Goal: Information Seeking & Learning: Find specific fact

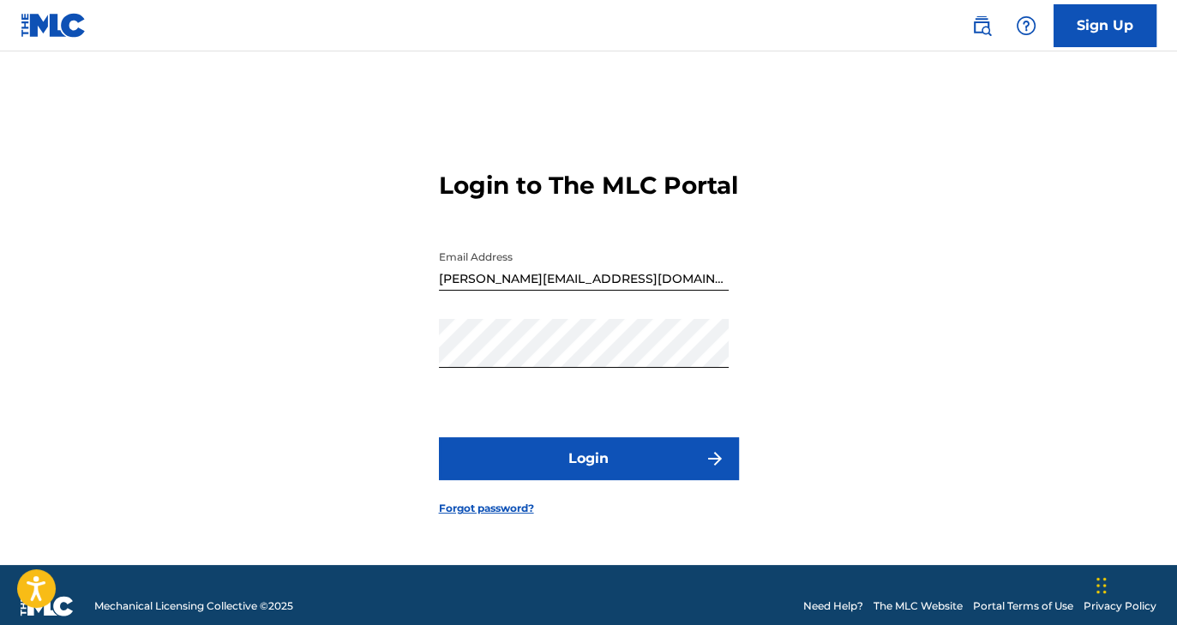
click at [679, 466] on button "Login" at bounding box center [589, 458] width 300 height 43
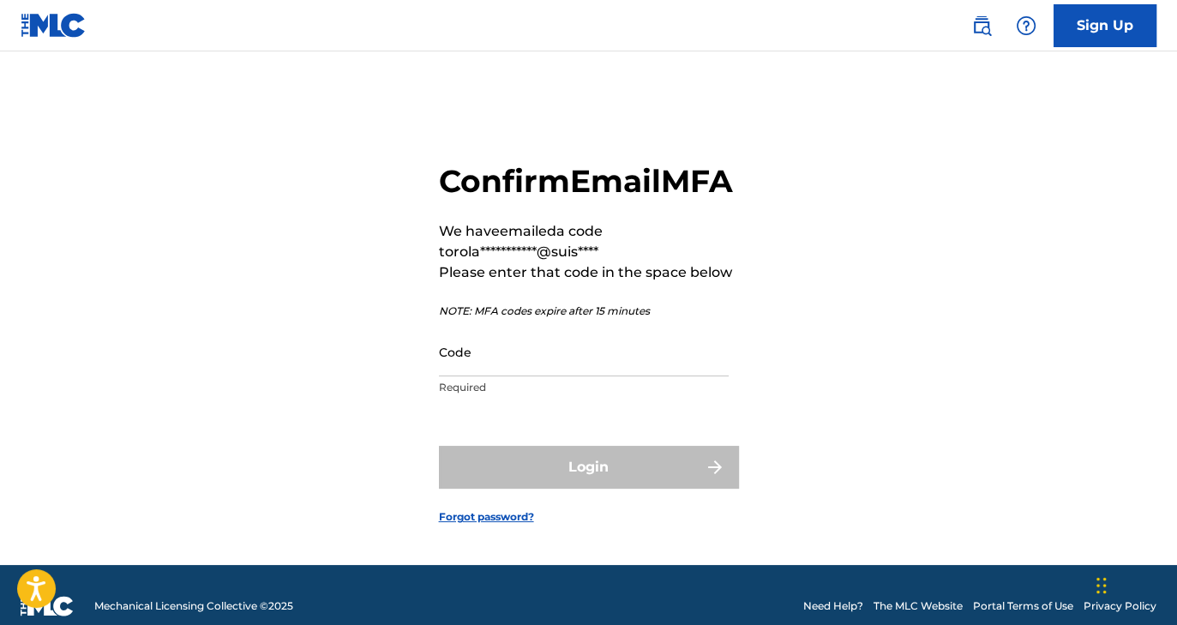
click at [487, 376] on input "Code" at bounding box center [584, 351] width 290 height 49
paste input "848260"
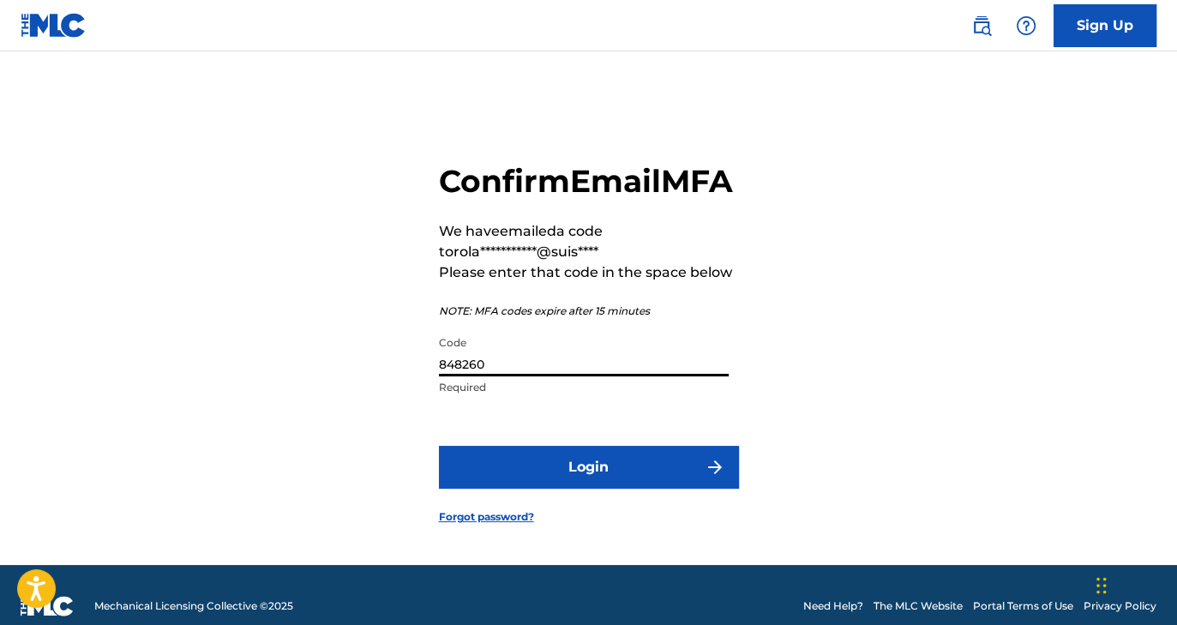
type input "848260"
click at [439, 446] on button "Login" at bounding box center [589, 467] width 300 height 43
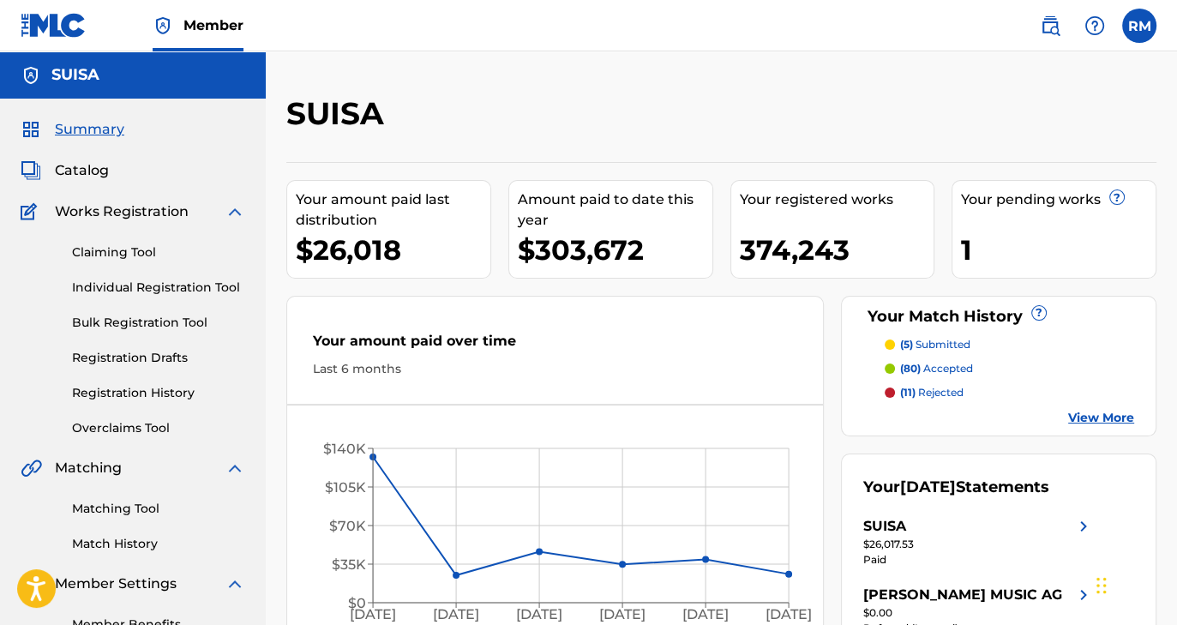
click at [95, 172] on span "Catalog" at bounding box center [82, 170] width 54 height 21
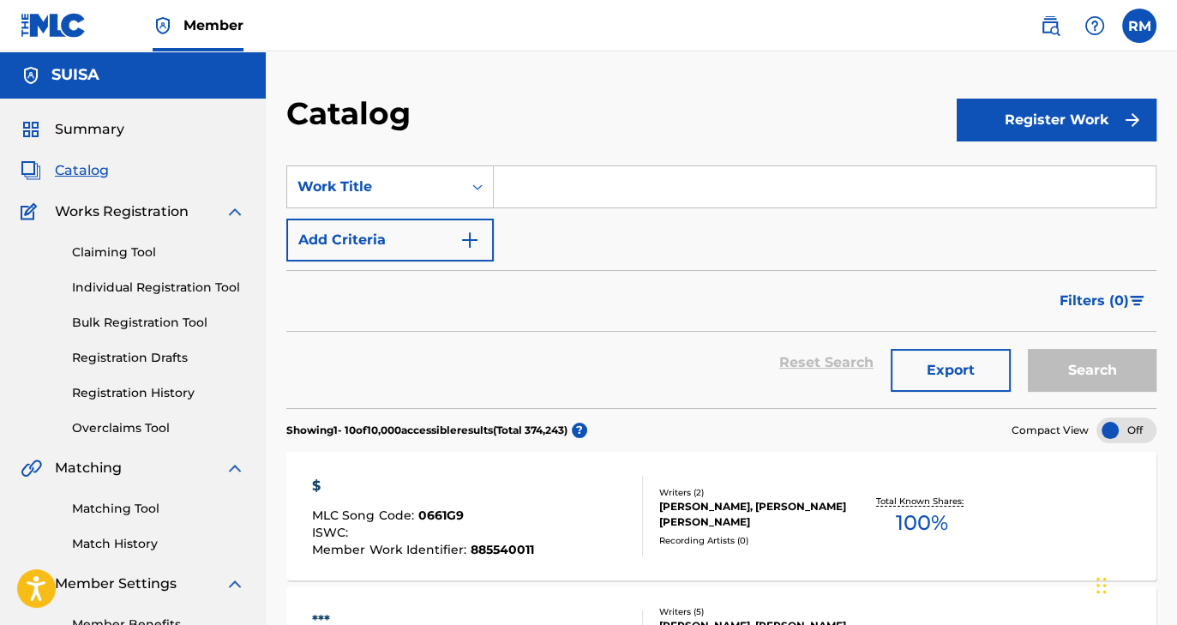
click at [511, 188] on input "Search Form" at bounding box center [825, 186] width 662 height 41
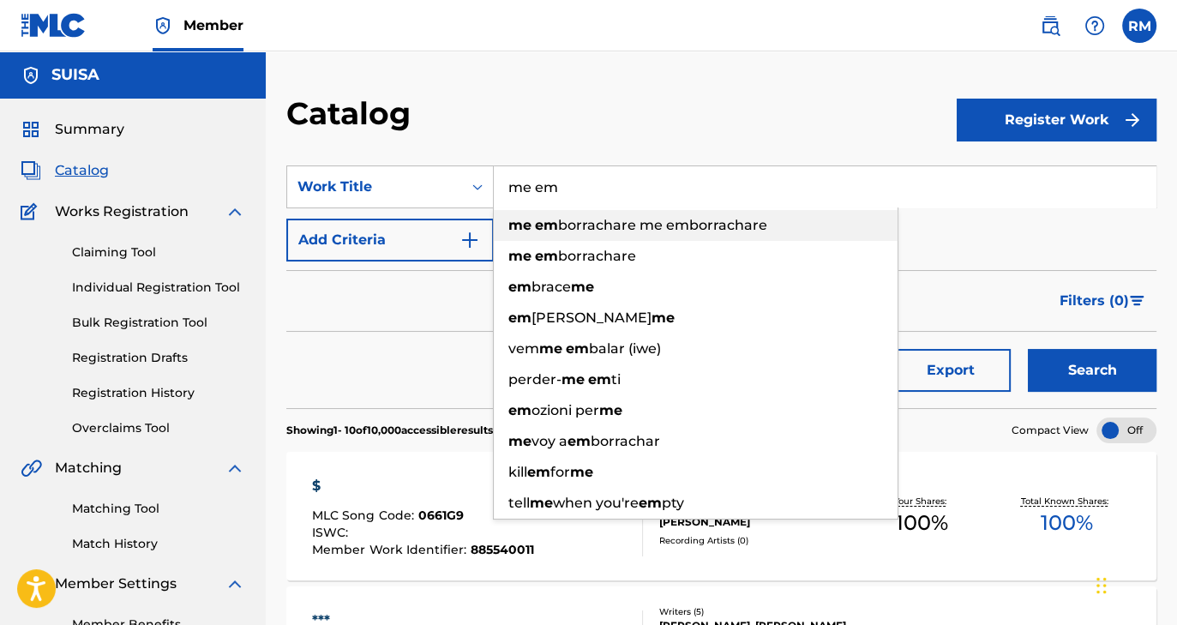
click at [665, 225] on span "borrachare me emborrachare" at bounding box center [662, 225] width 209 height 16
type input "me emborrachare me emborrachare"
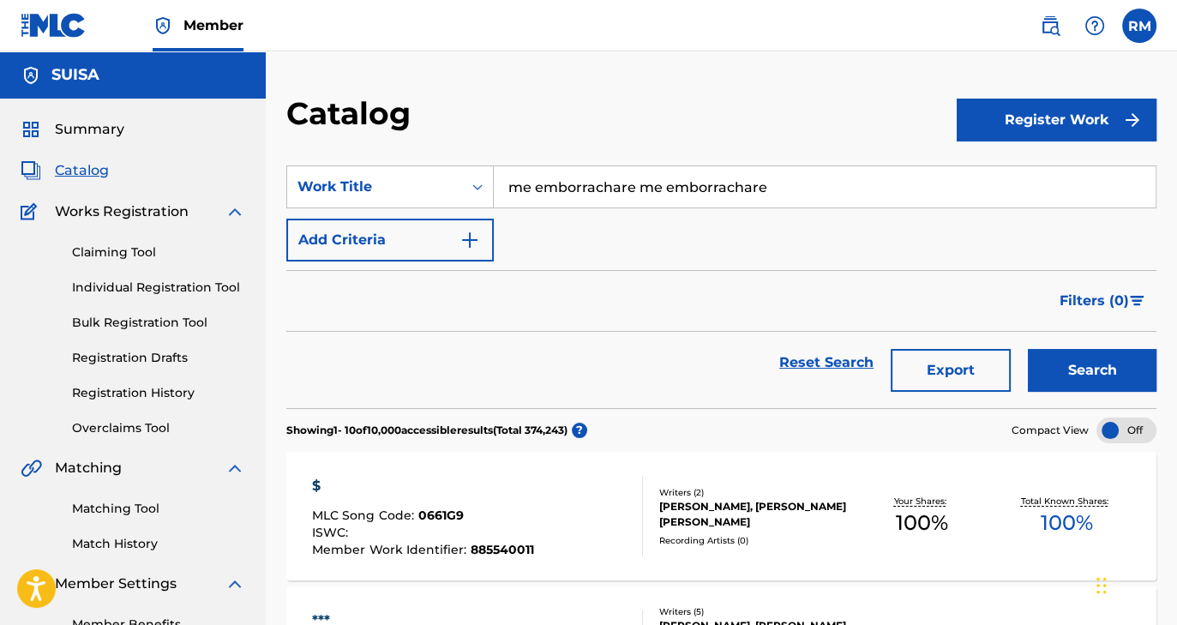
click at [1077, 367] on button "Search" at bounding box center [1092, 370] width 129 height 43
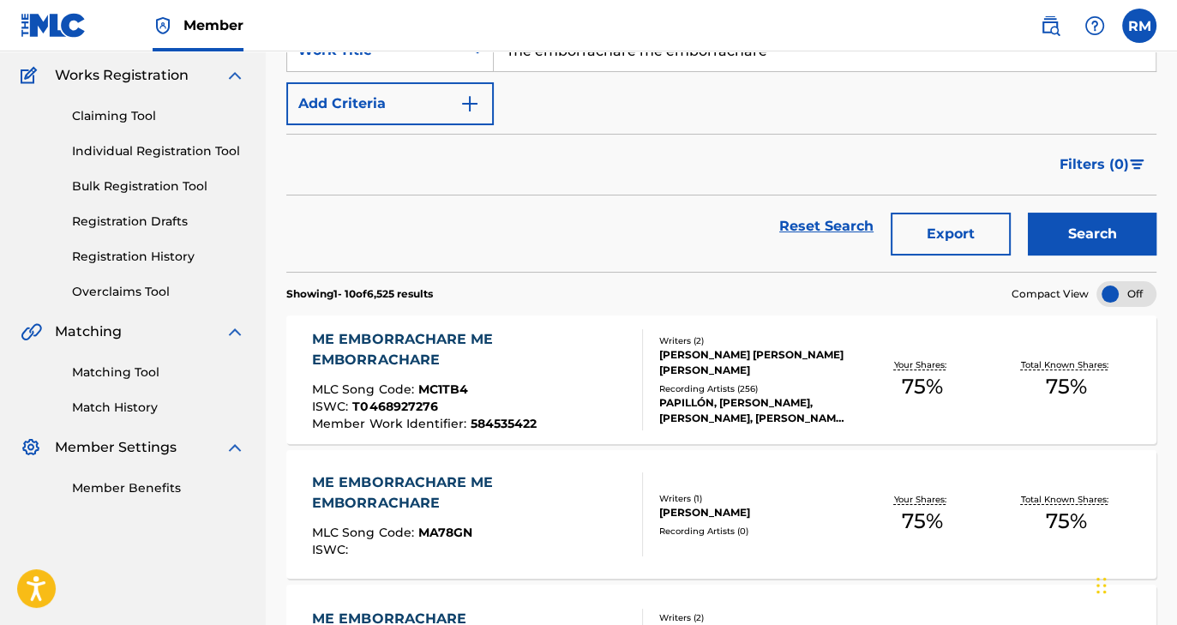
scroll to position [137, 0]
click at [688, 355] on div "[PERSON_NAME] [PERSON_NAME] [PERSON_NAME]" at bounding box center [754, 361] width 190 height 31
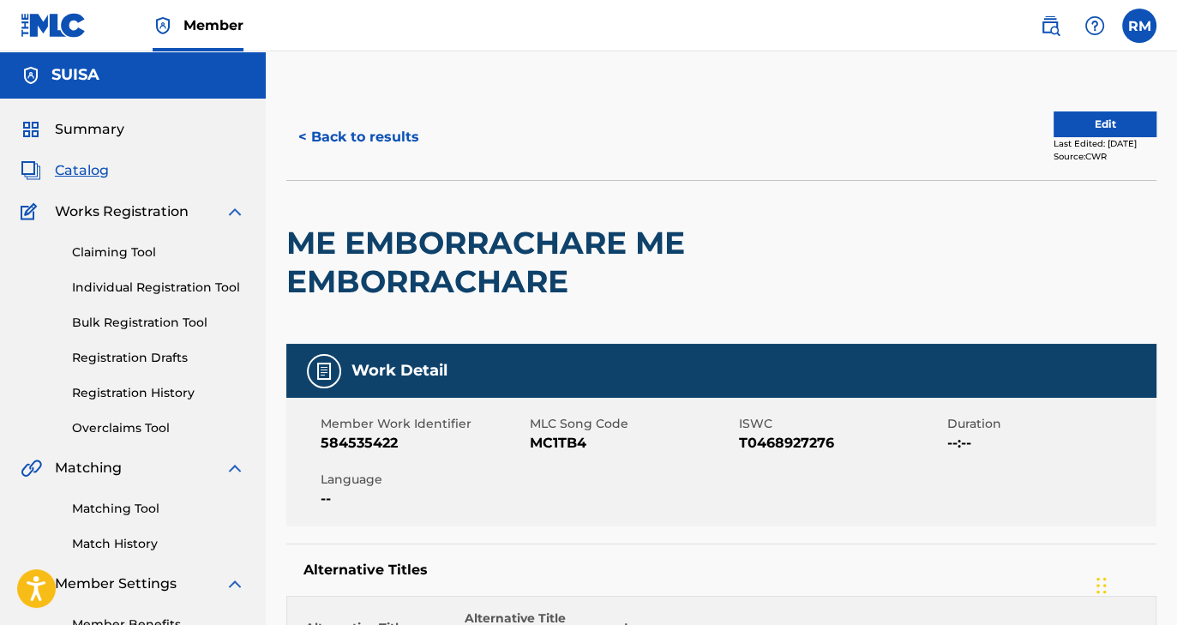
click at [375, 129] on button "< Back to results" at bounding box center [358, 137] width 145 height 43
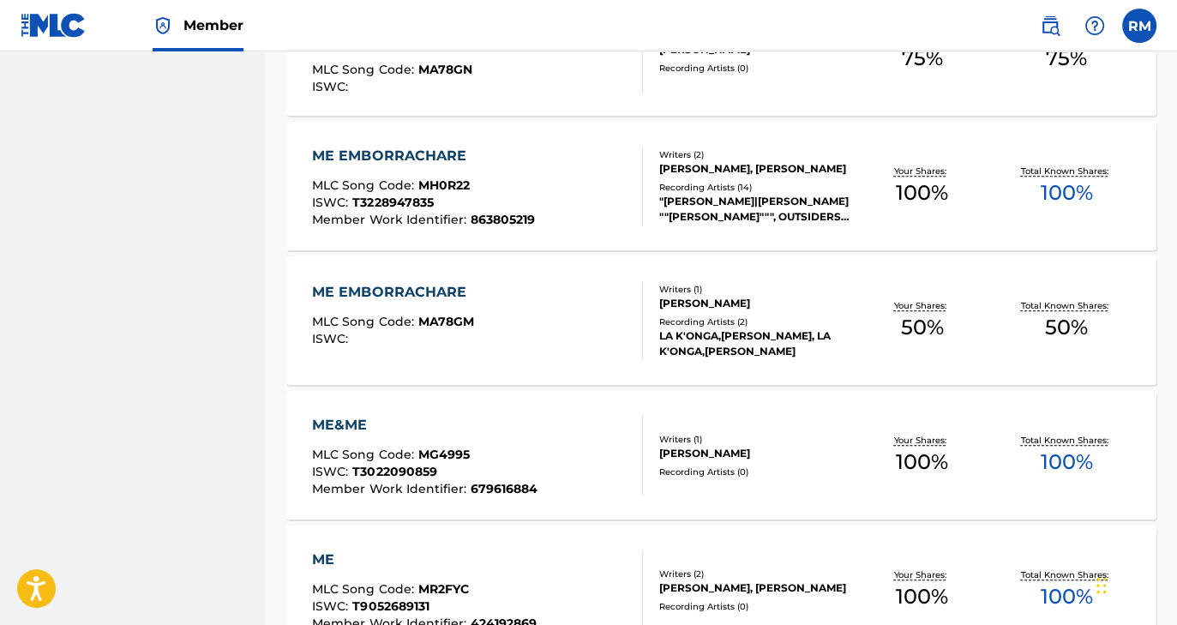
scroll to position [617, 0]
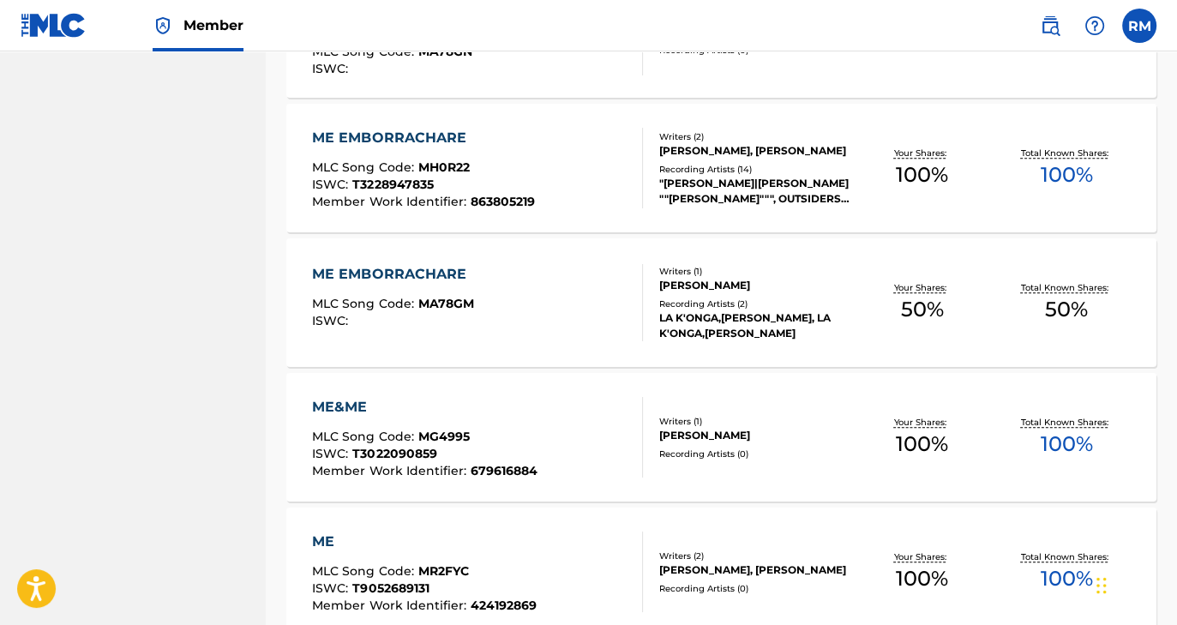
click at [430, 271] on div "ME EMBORRACHARE" at bounding box center [393, 274] width 162 height 21
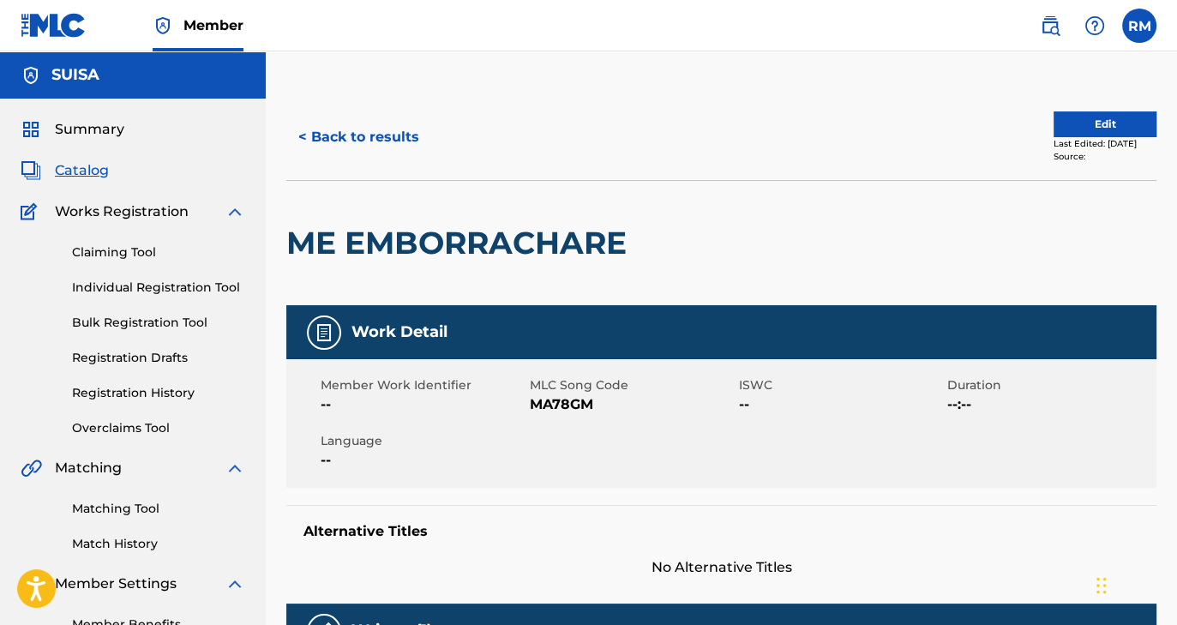
click at [349, 140] on button "< Back to results" at bounding box center [358, 137] width 145 height 43
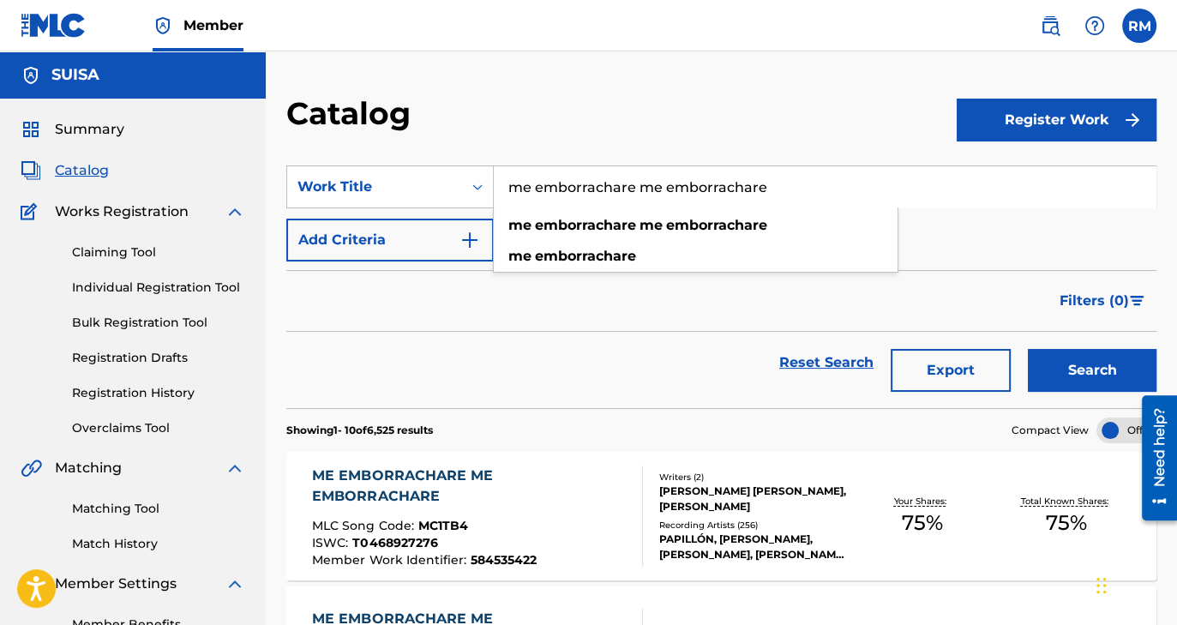
drag, startPoint x: 782, startPoint y: 195, endPoint x: 512, endPoint y: 203, distance: 270.1
click at [512, 203] on input "me emborrachare me emborrachare" at bounding box center [825, 186] width 662 height 41
type input "bailemos"
click at [1028, 349] on button "Search" at bounding box center [1092, 370] width 129 height 43
